Goal: Find contact information: Find contact information

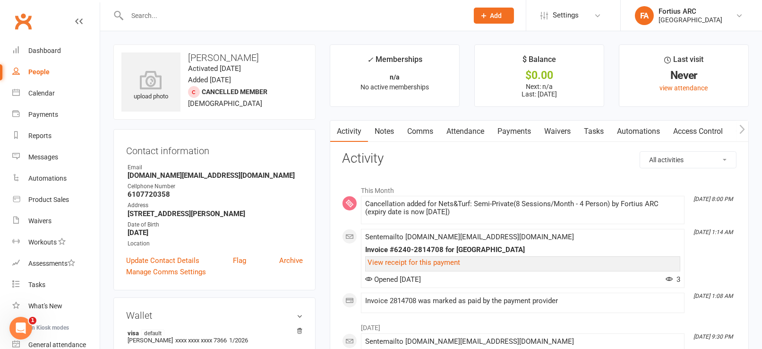
click at [294, 19] on input "text" at bounding box center [293, 15] width 338 height 13
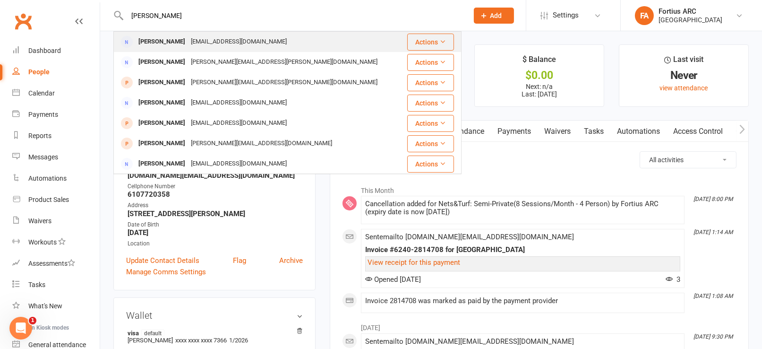
type input "[PERSON_NAME]"
click at [253, 46] on div "[PERSON_NAME] [EMAIL_ADDRESS][DOMAIN_NAME]" at bounding box center [258, 41] width 288 height 19
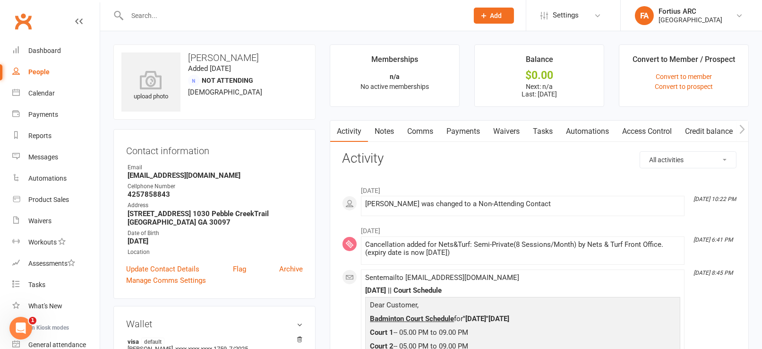
click at [473, 135] on link "Payments" at bounding box center [463, 132] width 47 height 22
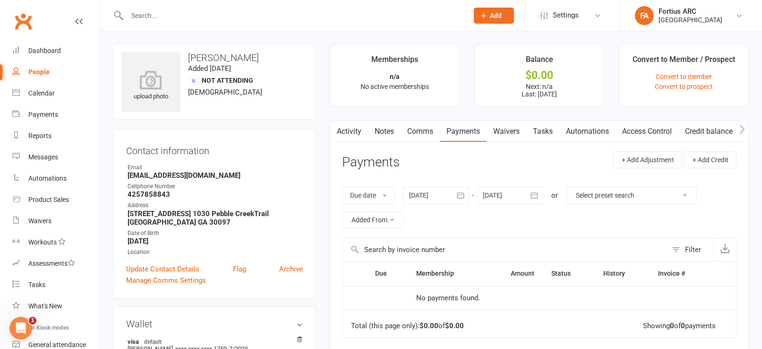
click at [459, 197] on icon "button" at bounding box center [460, 194] width 9 height 9
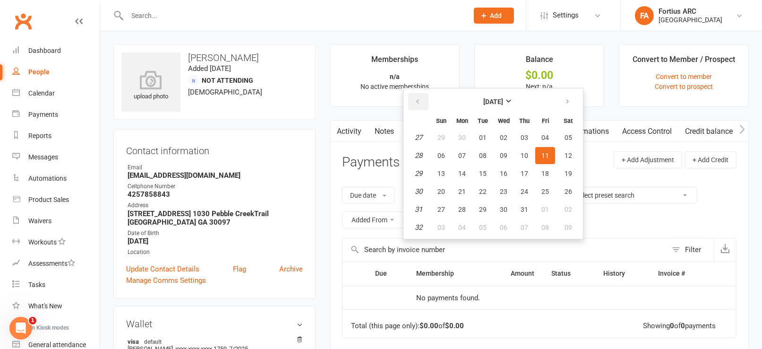
click at [419, 102] on icon "button" at bounding box center [418, 102] width 7 height 8
click at [479, 135] on span "01" at bounding box center [483, 138] width 8 height 8
type input "[DATE]"
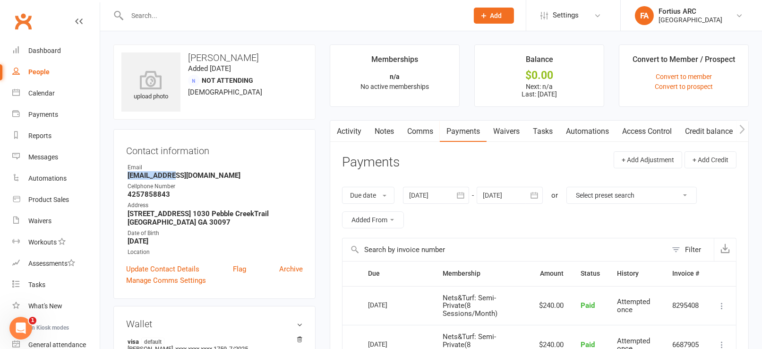
drag, startPoint x: 129, startPoint y: 177, endPoint x: 166, endPoint y: 173, distance: 38.1
click at [166, 173] on strong "[EMAIL_ADDRESS][DOMAIN_NAME]" at bounding box center [215, 175] width 175 height 9
copy strong "satishperius"
